Goal: Use online tool/utility: Use online tool/utility

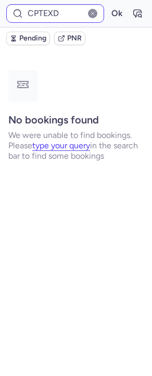
click at [108, 5] on button "Ok" at bounding box center [116, 13] width 17 height 17
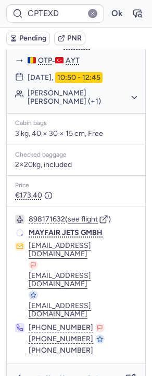
scroll to position [616, 0]
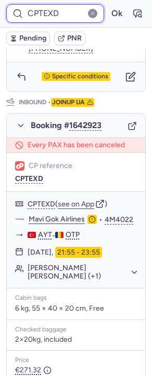
click at [34, 10] on input "CPTEXD" at bounding box center [55, 13] width 98 height 19
paste input "CPOFL2"
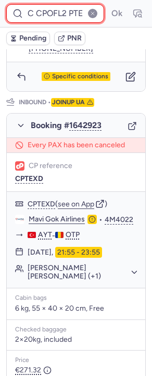
paste input "POFL2"
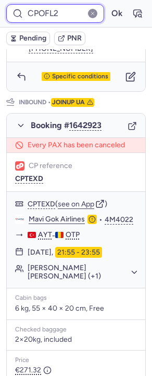
type input "CPOFL2"
click at [108, 5] on button "Ok" at bounding box center [116, 13] width 17 height 17
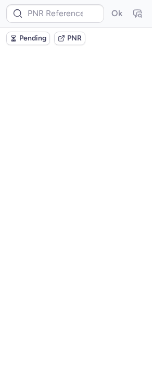
scroll to position [0, 0]
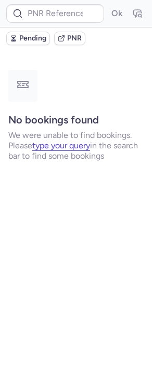
type input "CP5FA5"
type input "CP3M7B"
type input "CP5FA5"
